Goal: Task Accomplishment & Management: Complete application form

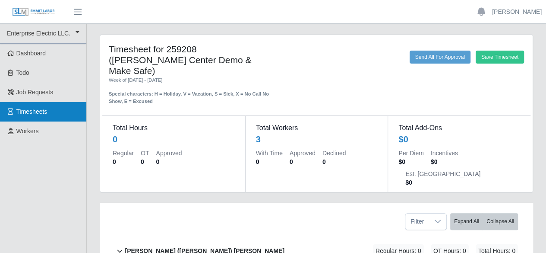
click at [24, 109] on span "Timesheets" at bounding box center [31, 111] width 31 height 7
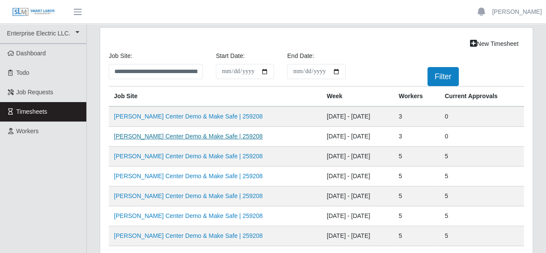
click at [213, 134] on link "VU Seigenthaler Center Demo & Make Safe | 259208" at bounding box center [188, 136] width 149 height 7
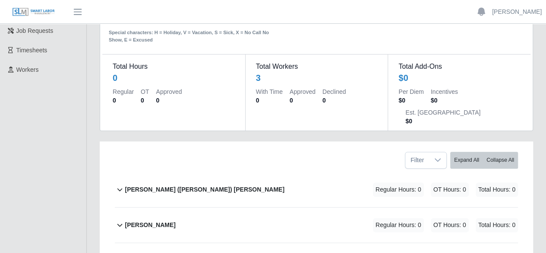
scroll to position [86, 0]
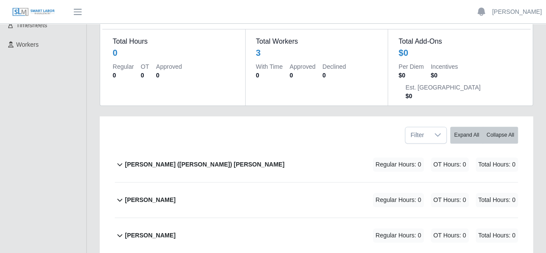
click at [182, 160] on b "[PERSON_NAME] ([PERSON_NAME]) [PERSON_NAME]" at bounding box center [204, 164] width 159 height 9
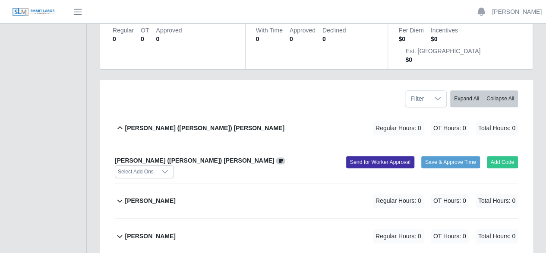
scroll to position [124, 0]
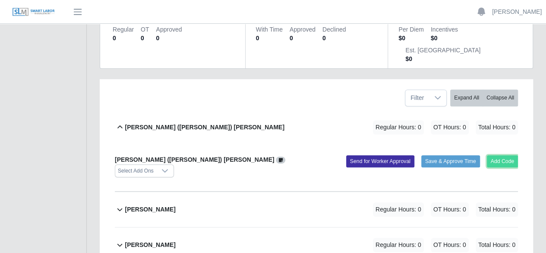
click at [494, 155] on button "Add Code" at bounding box center [503, 161] width 32 height 12
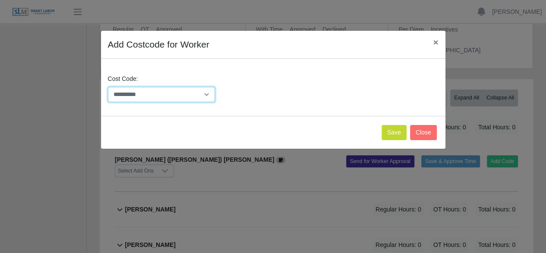
click at [201, 93] on select "**********" at bounding box center [162, 94] width 108 height 15
select select "**********"
click at [108, 87] on select "**********" at bounding box center [162, 94] width 108 height 15
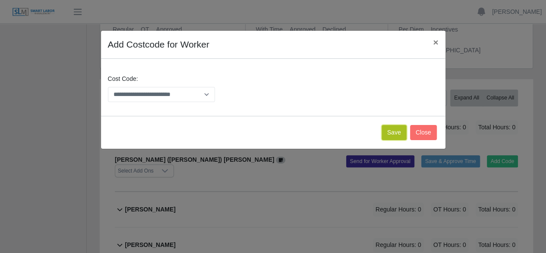
click at [395, 136] on button "Save" at bounding box center [394, 132] width 25 height 15
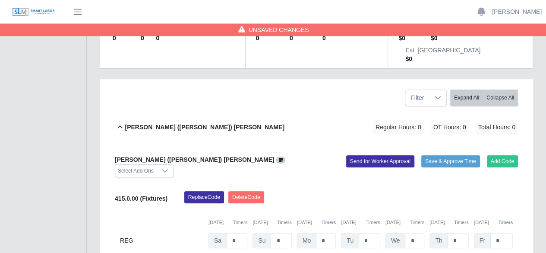
scroll to position [212, 0]
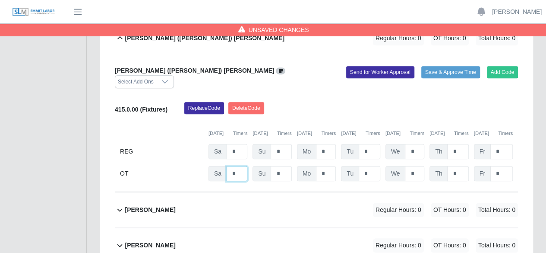
click at [241, 166] on input "*" at bounding box center [237, 173] width 21 height 15
type input "*"
click at [324, 144] on input "*" at bounding box center [326, 151] width 20 height 15
type input "*"
click at [370, 144] on input "*" at bounding box center [370, 151] width 22 height 15
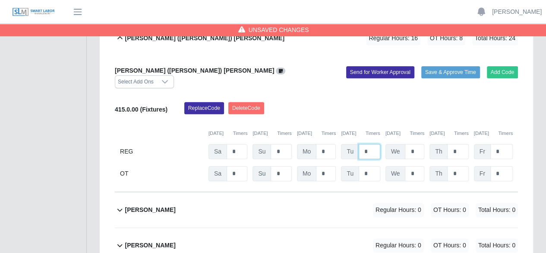
type input "*"
click at [412, 144] on input "*" at bounding box center [414, 151] width 19 height 15
type input "*"
drag, startPoint x: 456, startPoint y: 107, endPoint x: 464, endPoint y: 117, distance: 13.0
click at [456, 144] on input "*" at bounding box center [457, 151] width 21 height 15
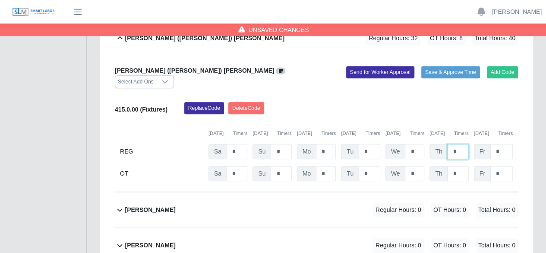
type input "*"
click at [504, 144] on input "*" at bounding box center [502, 151] width 22 height 15
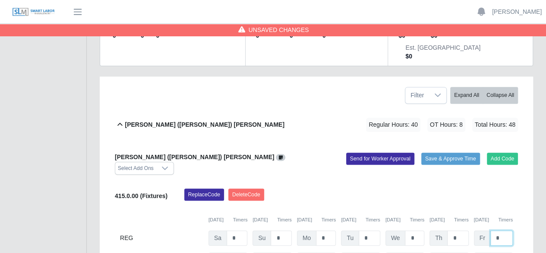
scroll to position [169, 0]
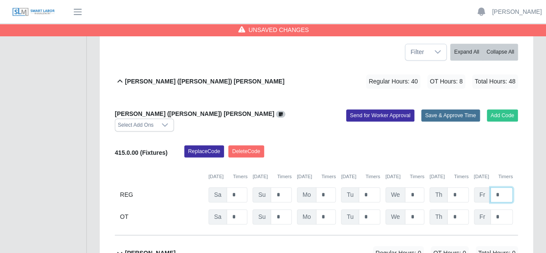
type input "*"
click at [437, 109] on button "Save & Approve Time" at bounding box center [450, 115] width 59 height 12
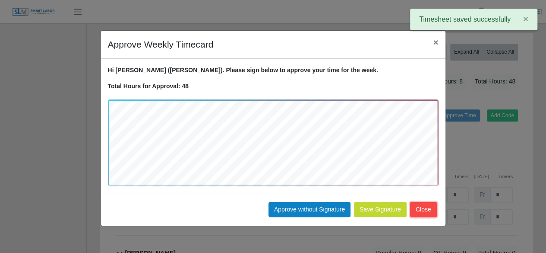
click at [422, 205] on button "Close" at bounding box center [423, 209] width 27 height 15
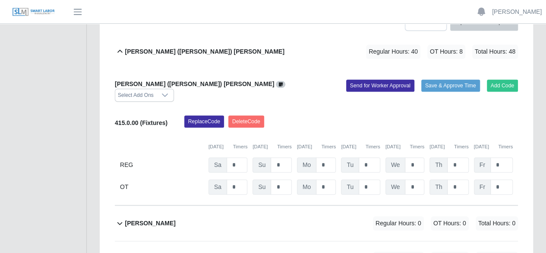
scroll to position [244, 0]
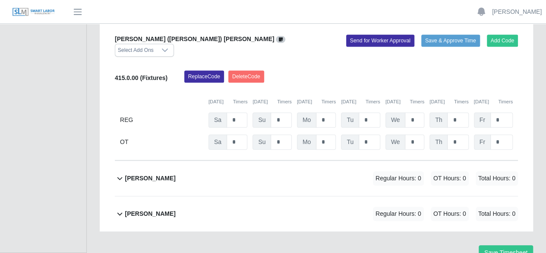
click at [353, 161] on div "Jose Villanueva Regular Hours: 0 OT Hours: 0 Total Hours: 0" at bounding box center [321, 178] width 393 height 35
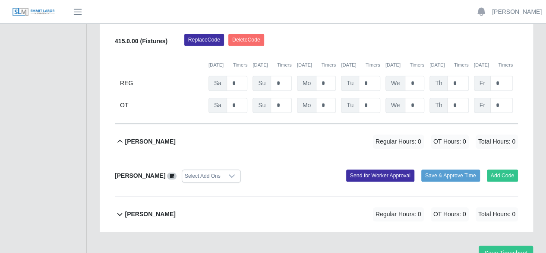
scroll to position [281, 0]
click at [495, 169] on button "Add Code" at bounding box center [503, 175] width 32 height 12
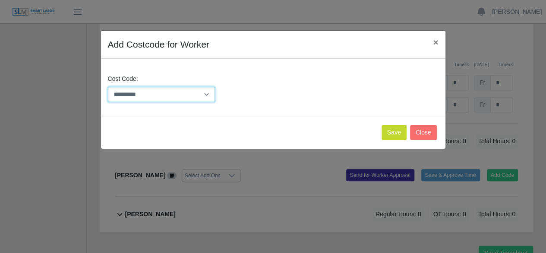
click at [204, 92] on select "**********" at bounding box center [162, 94] width 108 height 15
select select "**********"
click at [108, 87] on select "**********" at bounding box center [162, 94] width 108 height 15
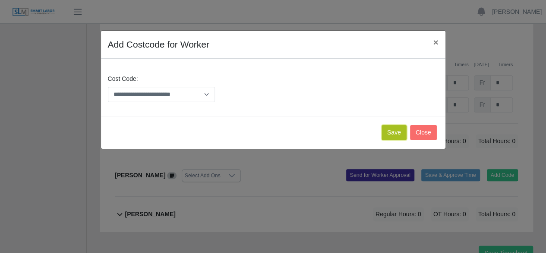
click at [397, 133] on button "Save" at bounding box center [394, 132] width 25 height 15
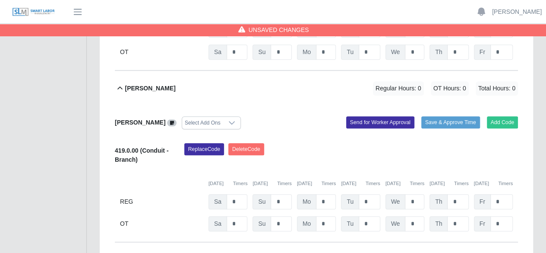
scroll to position [336, 0]
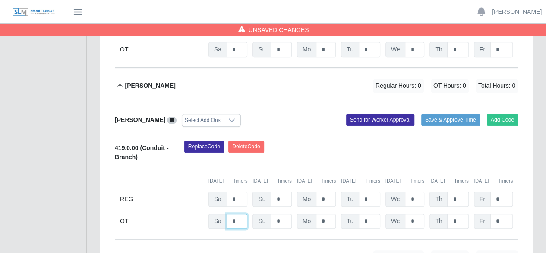
click at [240, 57] on input "*" at bounding box center [237, 49] width 21 height 15
type input "*"
click at [326, 35] on input "*" at bounding box center [326, 27] width 20 height 15
type input "*"
click at [374, 35] on input "*" at bounding box center [370, 27] width 22 height 15
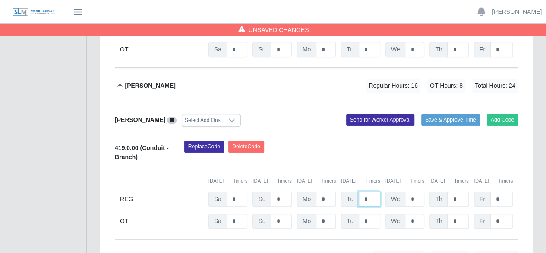
type input "*"
click at [412, 35] on input "*" at bounding box center [414, 27] width 19 height 15
type input "*"
click at [458, 35] on input "*" at bounding box center [457, 27] width 21 height 15
type input "*"
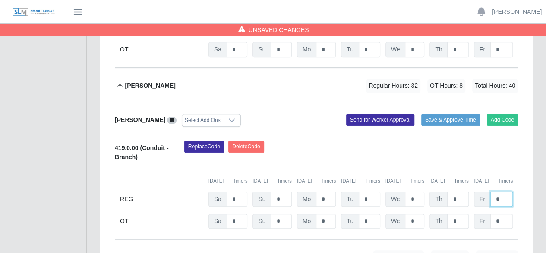
click at [502, 35] on input "*" at bounding box center [502, 27] width 22 height 15
type input "*"
click at [241, 35] on input "*" at bounding box center [237, 27] width 21 height 15
click at [449, 114] on button "Save & Approve Time" at bounding box center [450, 120] width 59 height 12
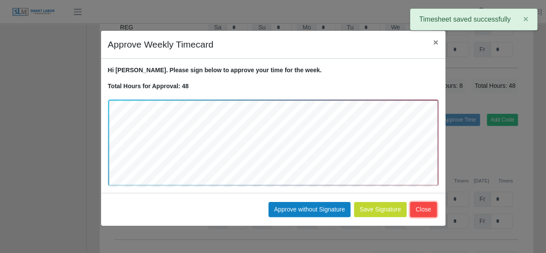
click at [423, 209] on button "Close" at bounding box center [423, 209] width 27 height 15
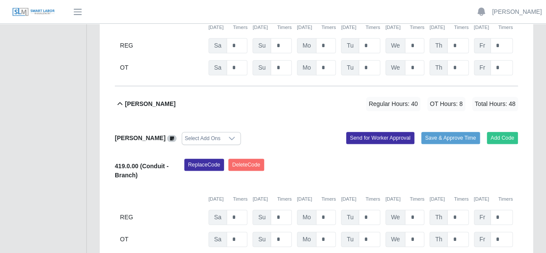
scroll to position [345, 0]
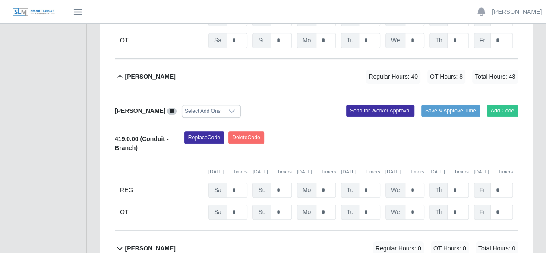
click at [207, 231] on div "Juan Carlos Cardona Regular Hours: 0 OT Hours: 0 Total Hours: 0" at bounding box center [321, 248] width 393 height 35
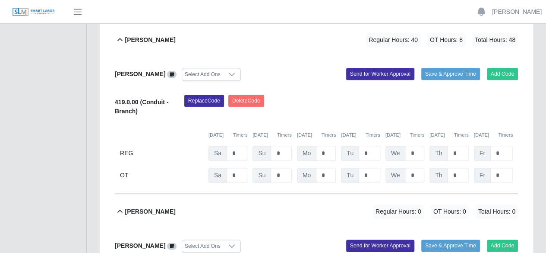
scroll to position [383, 0]
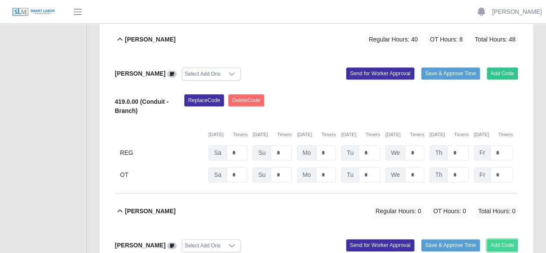
click at [495, 239] on button "Add Code" at bounding box center [503, 245] width 32 height 12
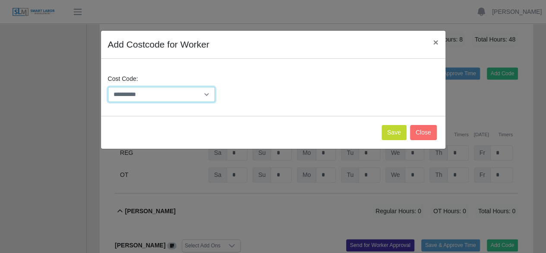
click at [202, 92] on select "**********" at bounding box center [162, 94] width 108 height 15
select select "**********"
click at [108, 87] on select "**********" at bounding box center [162, 94] width 108 height 15
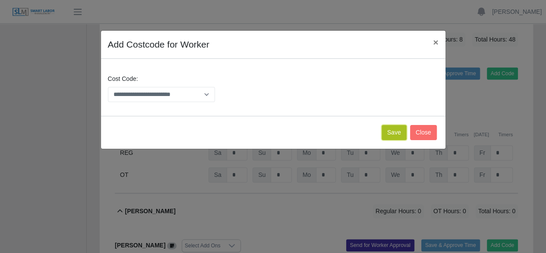
click at [393, 132] on button "Save" at bounding box center [394, 132] width 25 height 15
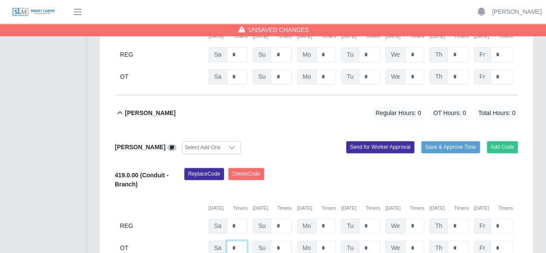
type input "*"
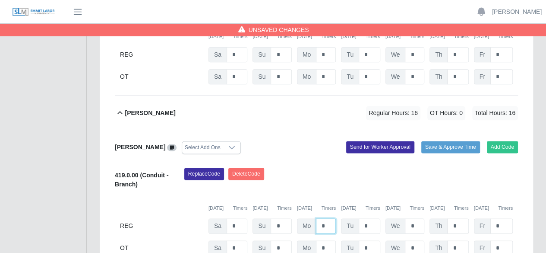
type input "*"
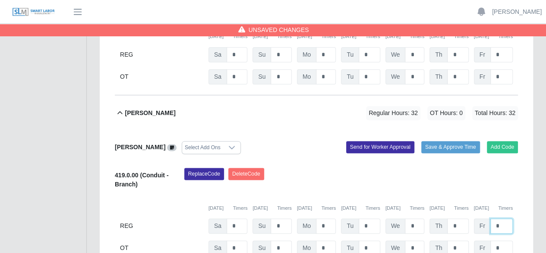
type input "*"
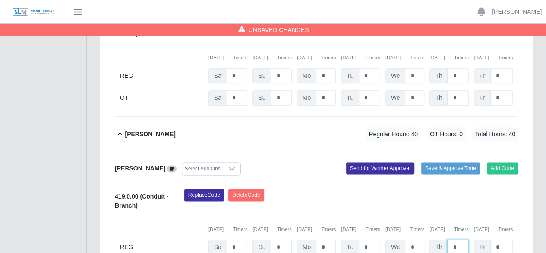
scroll to position [428, 0]
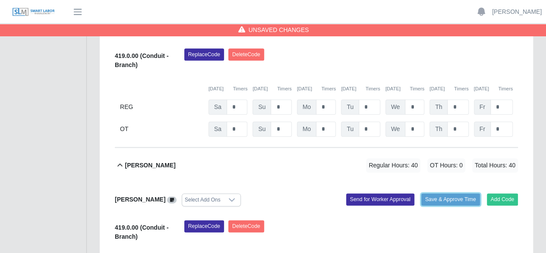
click at [456, 193] on button "Save & Approve Time" at bounding box center [450, 199] width 59 height 12
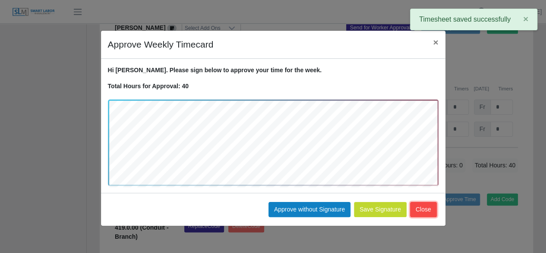
click at [427, 211] on button "Close" at bounding box center [423, 209] width 27 height 15
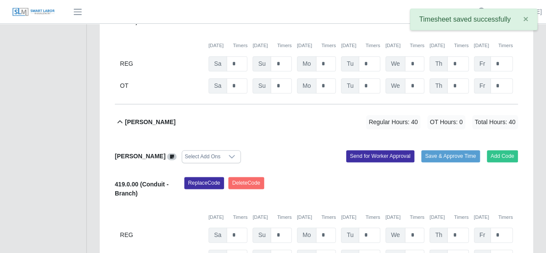
scroll to position [515, 0]
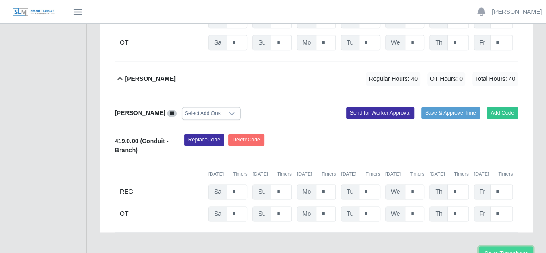
click at [498, 246] on button "Save Timesheet" at bounding box center [506, 253] width 54 height 15
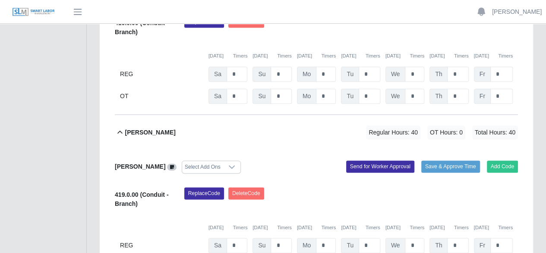
scroll to position [475, 0]
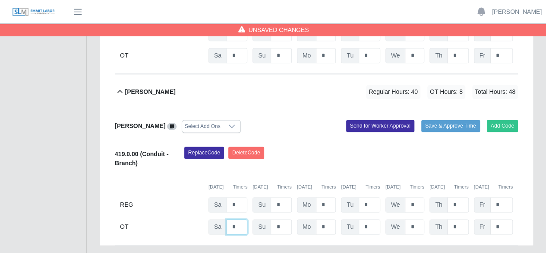
scroll to position [515, 0]
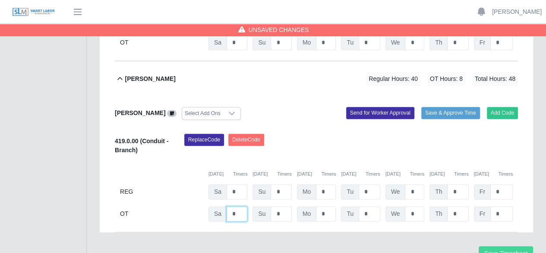
type input "*"
click at [499, 246] on button "Save Timesheet" at bounding box center [506, 253] width 54 height 15
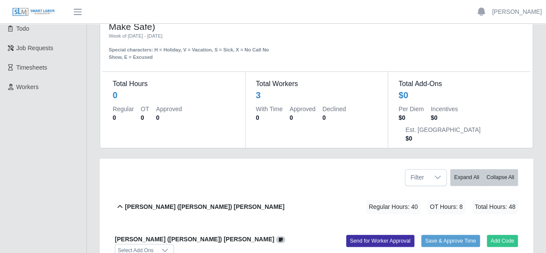
scroll to position [130, 0]
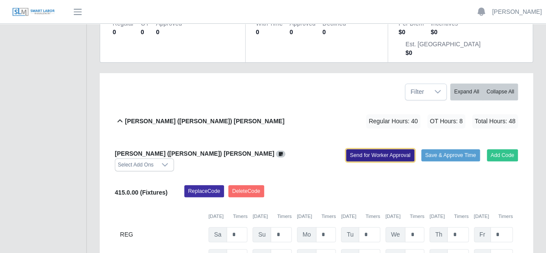
click at [379, 149] on button "Send for Worker Approval" at bounding box center [380, 155] width 68 height 12
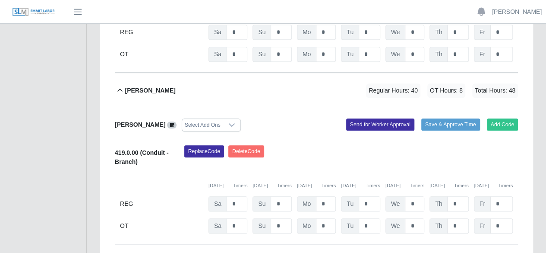
scroll to position [345, 0]
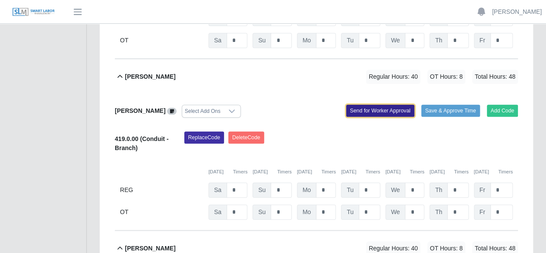
click at [363, 105] on button "Send for Worker Approval" at bounding box center [380, 111] width 68 height 12
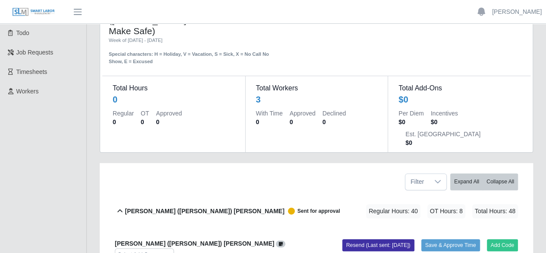
scroll to position [0, 0]
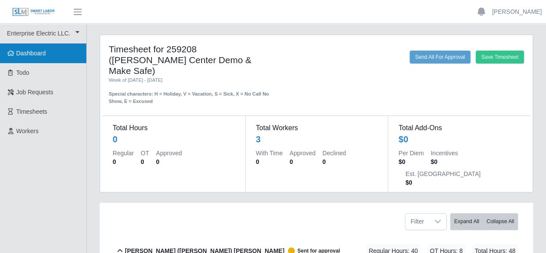
click at [31, 56] on span "Dashboard" at bounding box center [31, 53] width 30 height 7
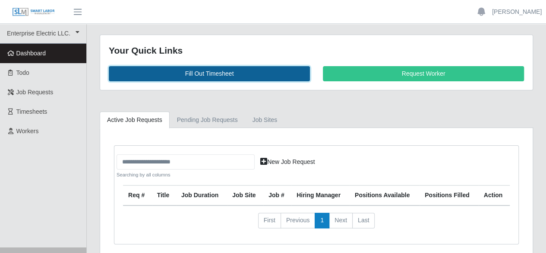
click at [216, 71] on link "Fill Out Timesheet" at bounding box center [209, 73] width 201 height 15
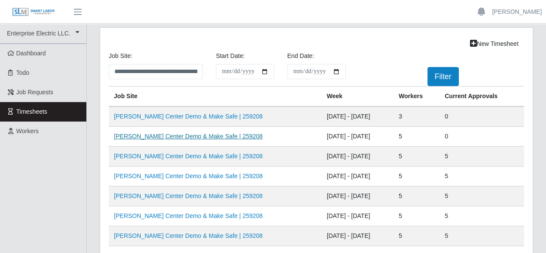
click at [216, 135] on link "[PERSON_NAME] Center Demo & Make Safe | 259208" at bounding box center [188, 136] width 149 height 7
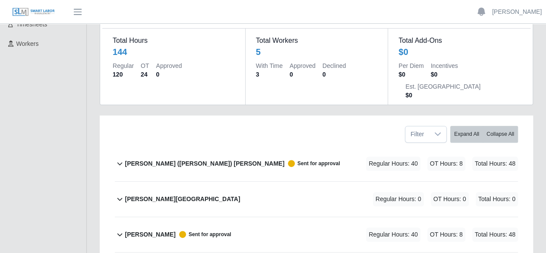
scroll to position [130, 0]
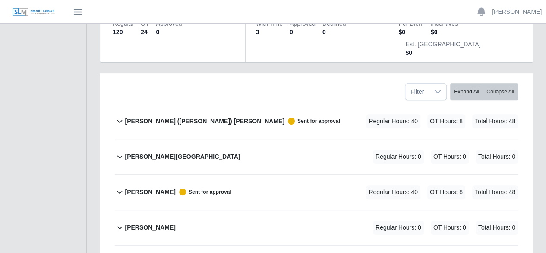
click at [218, 139] on div "[PERSON_NAME] Regular Hours: 0 OT Hours: 0 Total Hours: 0" at bounding box center [321, 156] width 393 height 35
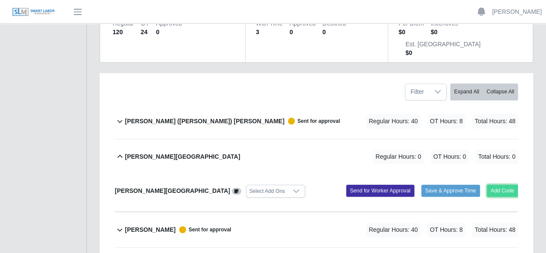
click at [492, 184] on button "Add Code" at bounding box center [503, 190] width 32 height 12
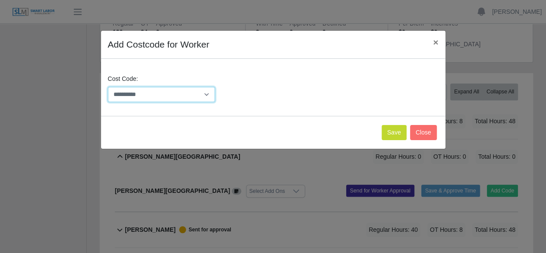
click at [206, 95] on select "**********" at bounding box center [162, 94] width 108 height 15
select select "**********"
click at [108, 87] on select "**********" at bounding box center [162, 94] width 108 height 15
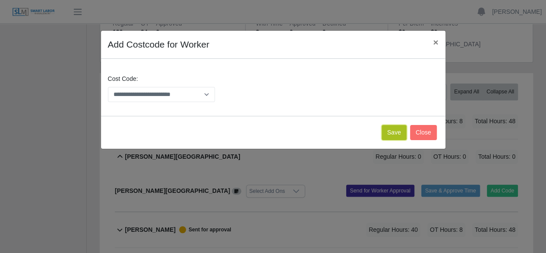
click at [391, 130] on button "Save" at bounding box center [394, 132] width 25 height 15
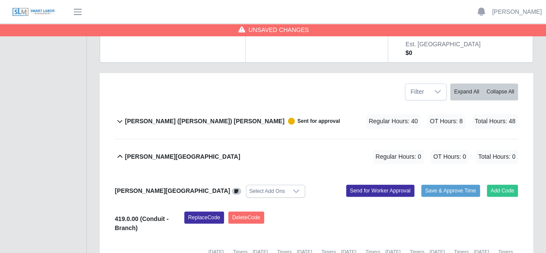
scroll to position [173, 0]
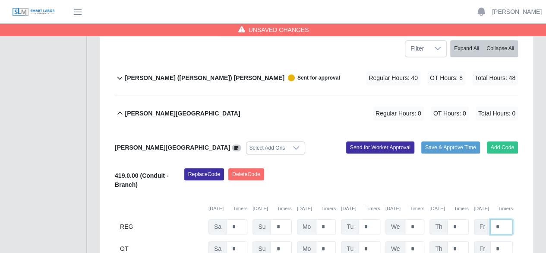
click at [501, 219] on input "*" at bounding box center [502, 226] width 22 height 15
type input "*"
click at [0, 0] on input "*" at bounding box center [0, 0] width 0 height 0
click at [432, 141] on button "Save & Approve Time" at bounding box center [450, 147] width 59 height 12
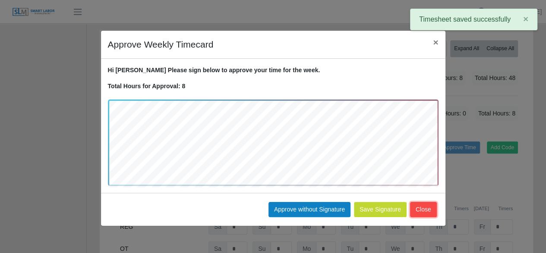
click at [432, 205] on button "Close" at bounding box center [423, 209] width 27 height 15
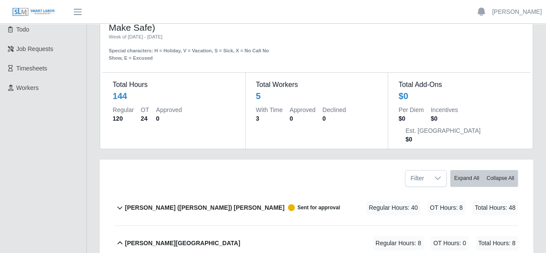
scroll to position [0, 0]
